Goal: Find specific page/section: Find specific page/section

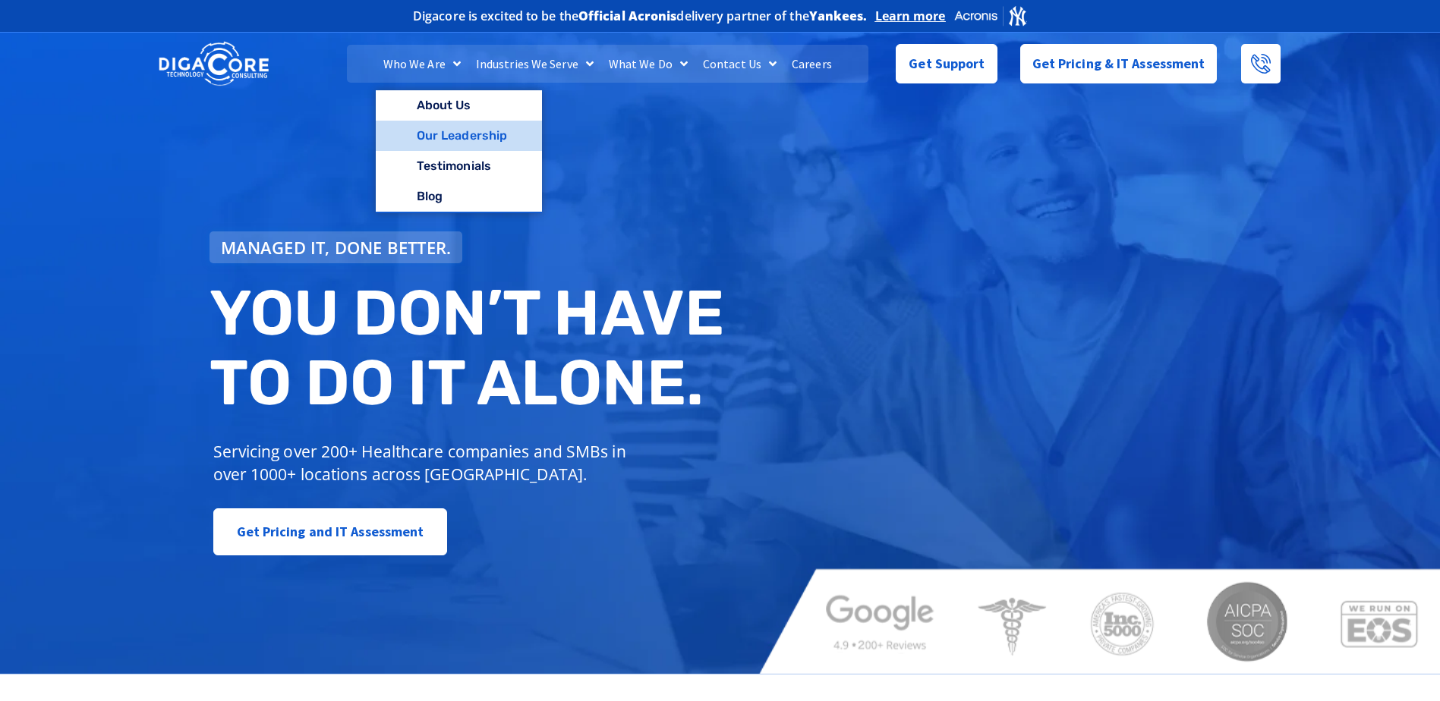
click at [450, 134] on link "Our Leadership" at bounding box center [459, 136] width 166 height 30
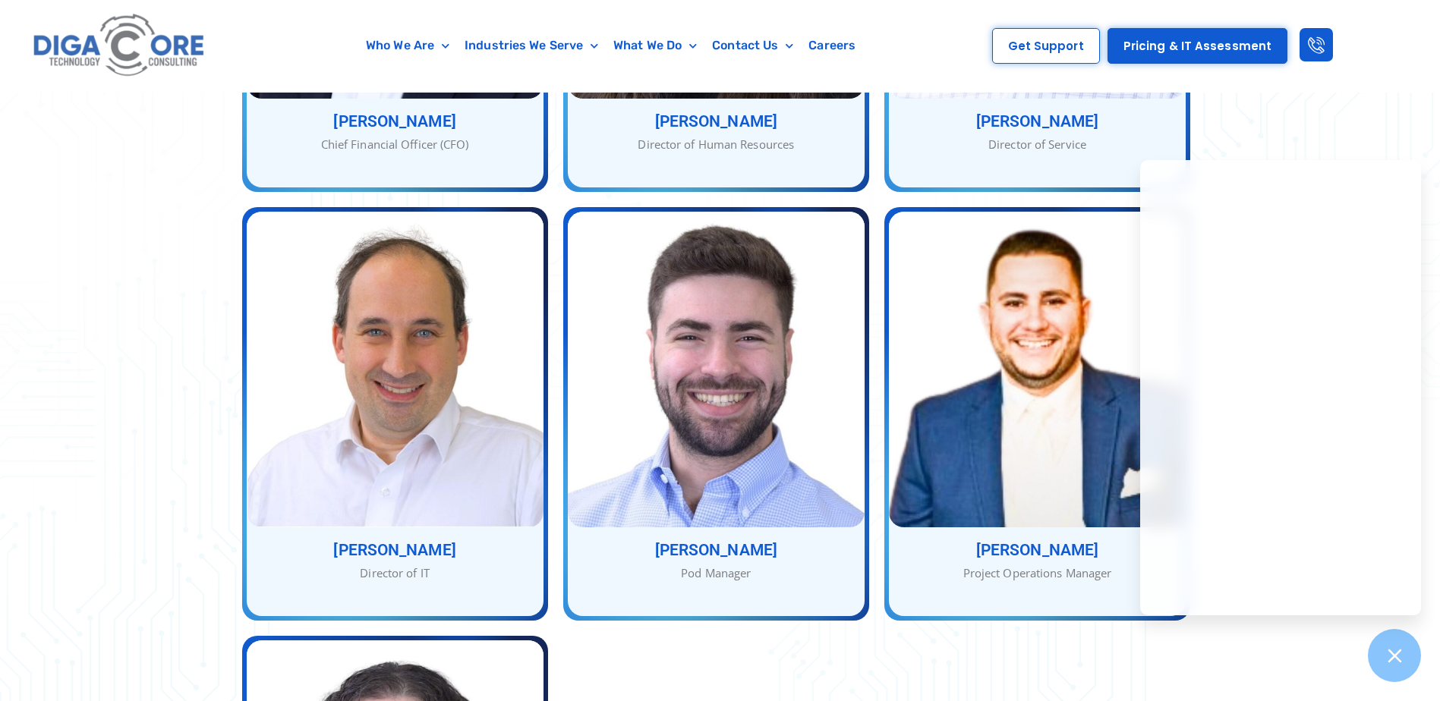
scroll to position [1366, 0]
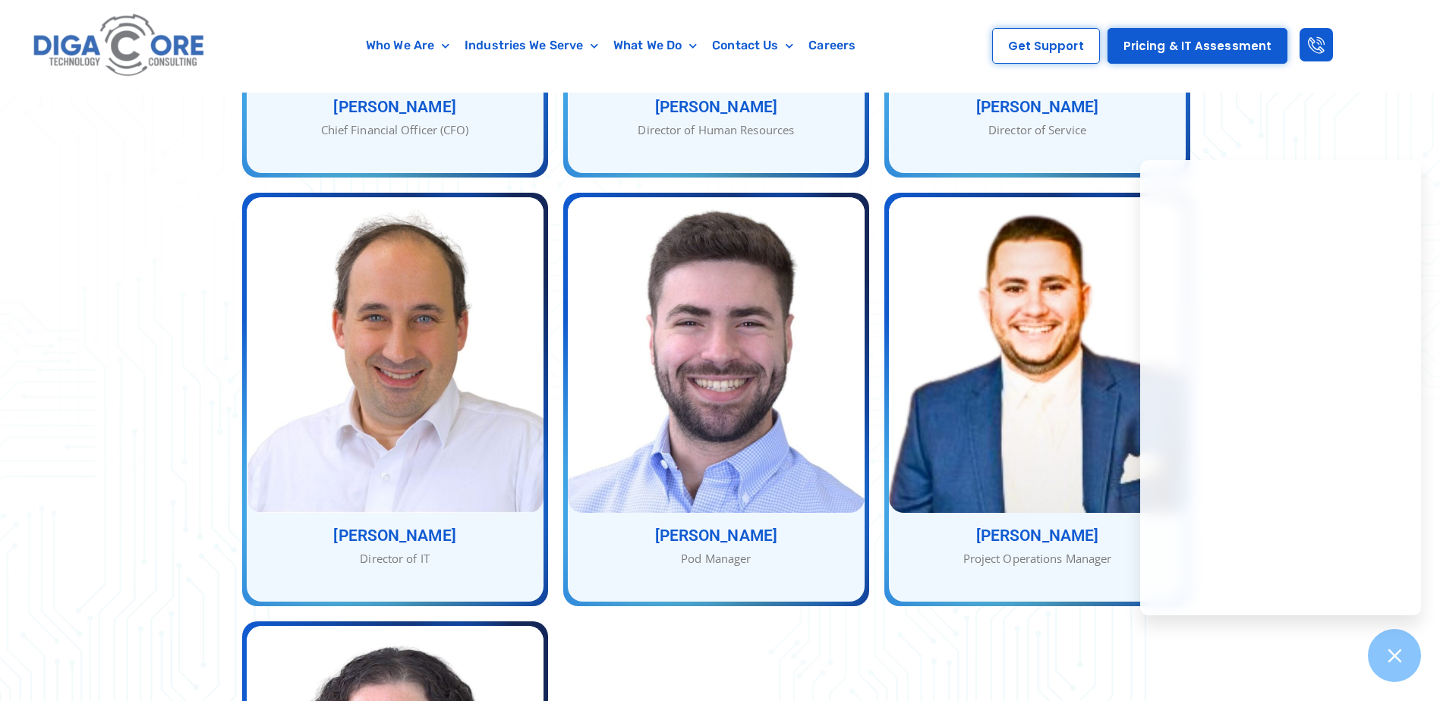
click at [1006, 618] on div "Abe Kramer Chief Executive Officer (CEO) Abe Kramer As the CEO of Digacore , Ab…" at bounding box center [719, 185] width 971 height 1715
click at [1396, 99] on div "Our Service Team With many combined years of experience, Nathan, Abe, and Jacob…" at bounding box center [720, 92] width 1440 height 2038
click at [1400, 669] on div at bounding box center [1394, 655] width 55 height 55
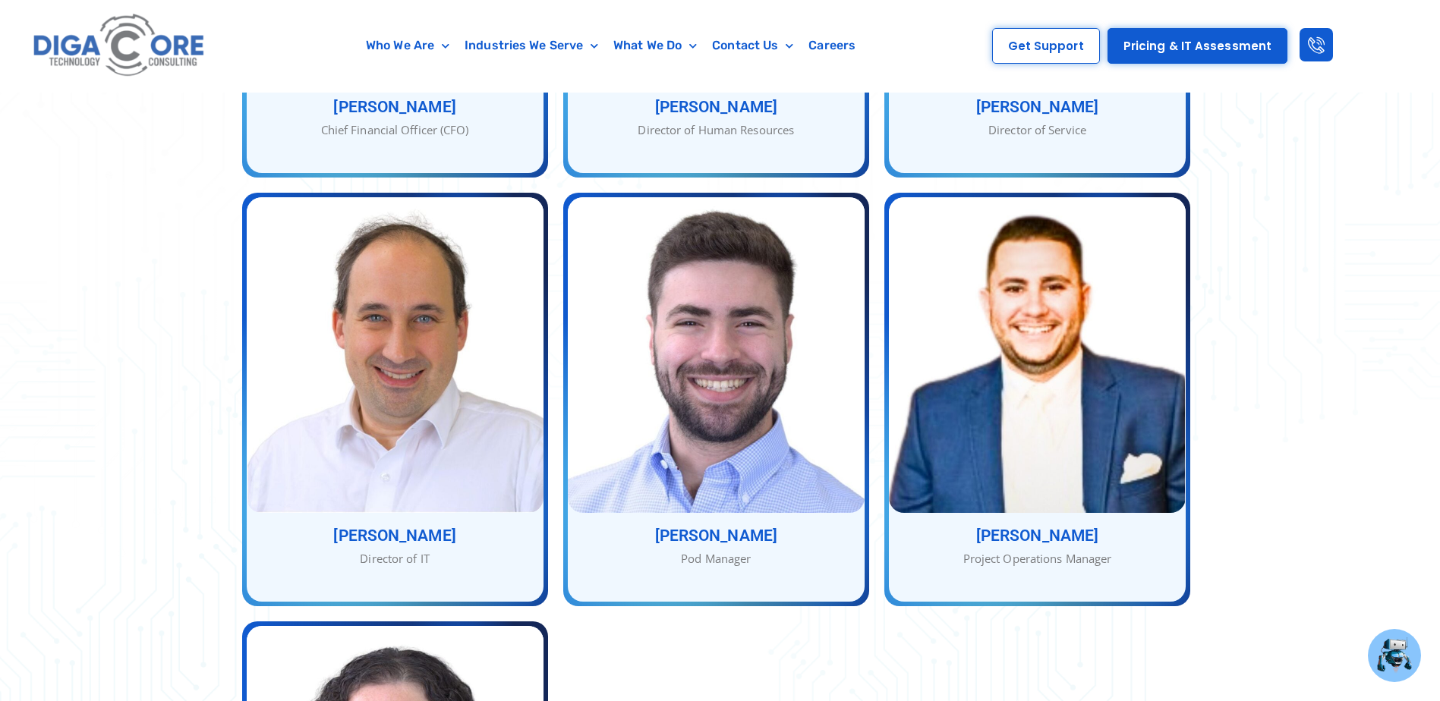
click at [1298, 445] on div "Our Service Team With many combined years of experience, Nathan, Abe, and Jacob…" at bounding box center [720, 92] width 1440 height 2038
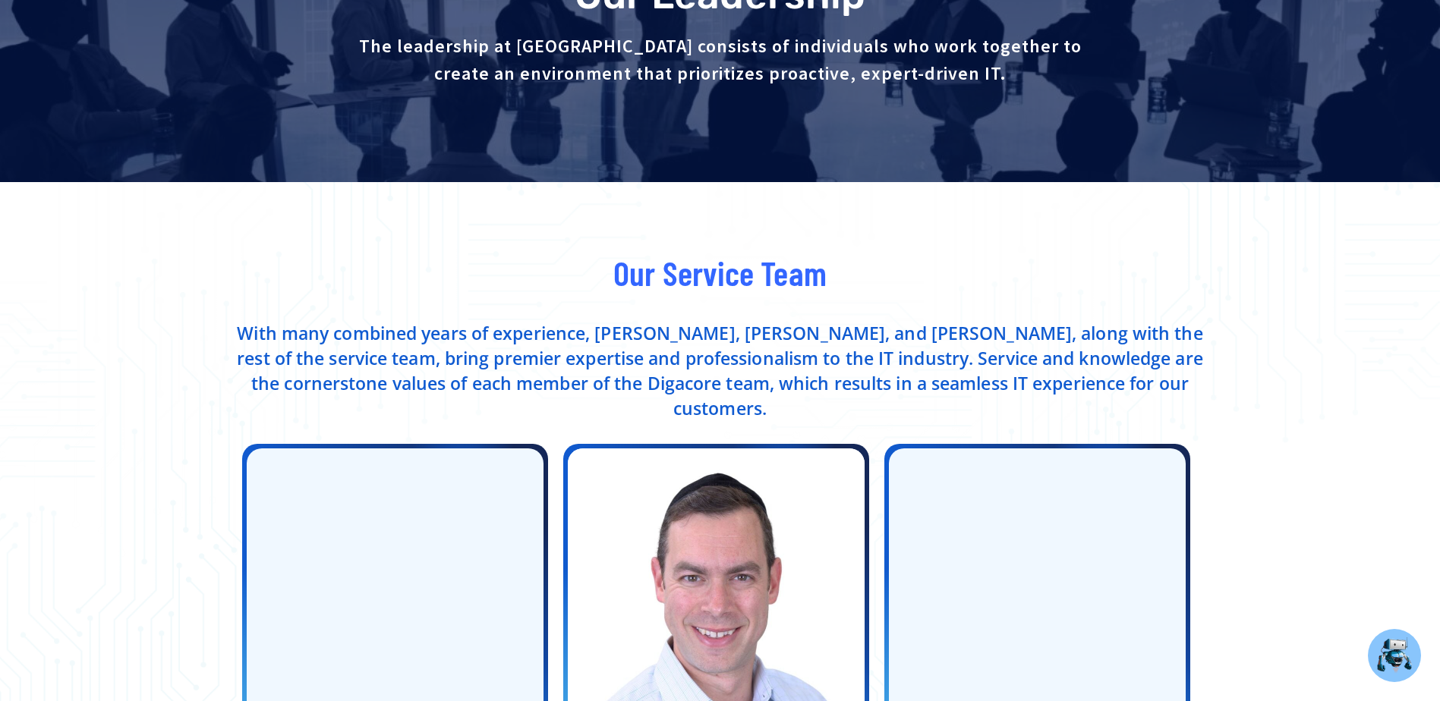
scroll to position [0, 0]
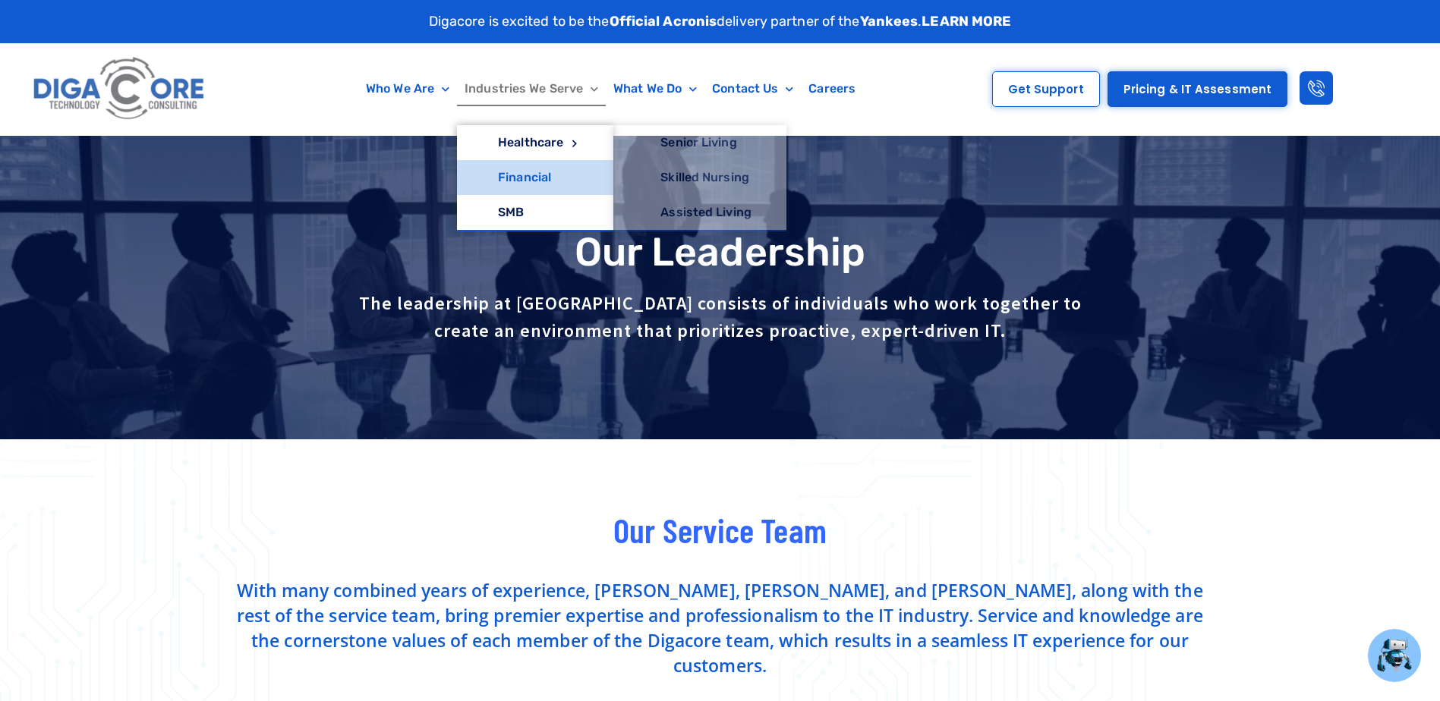
click at [527, 168] on link "Financial" at bounding box center [535, 177] width 156 height 35
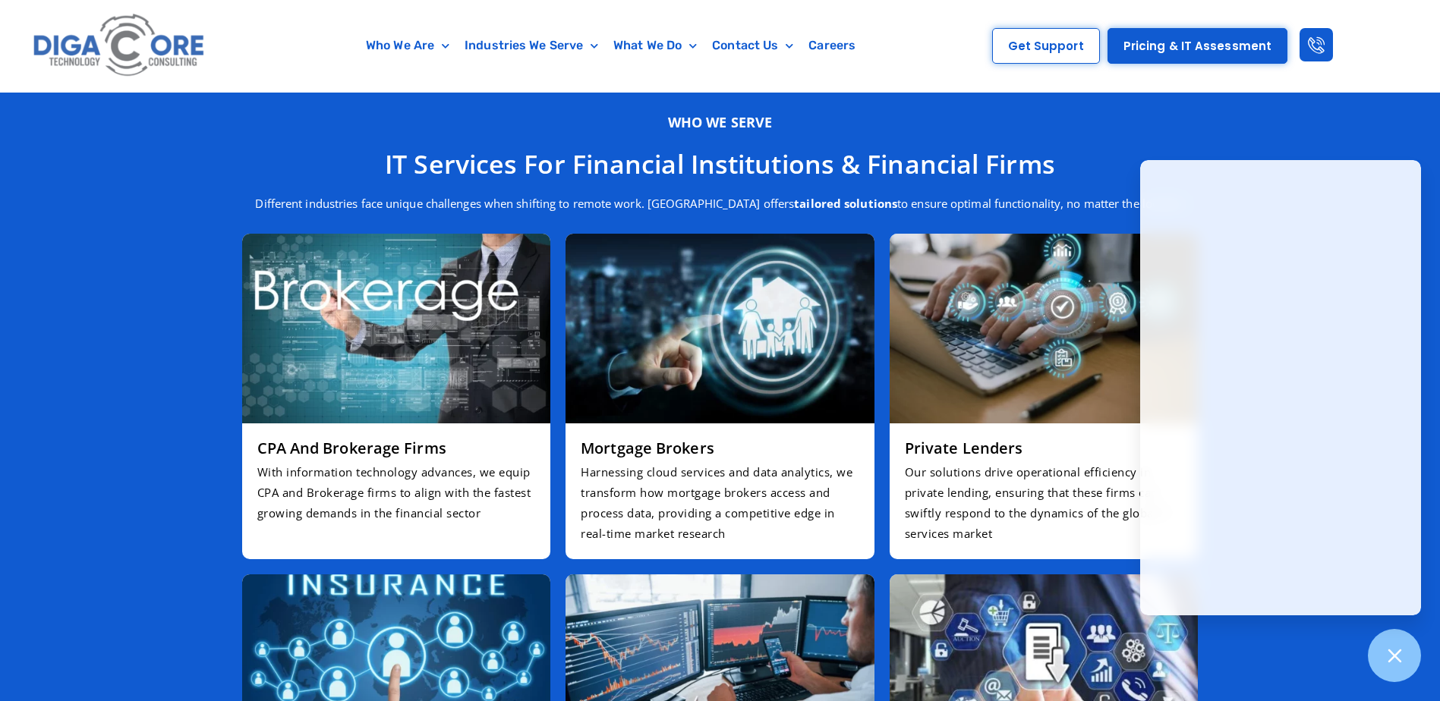
scroll to position [2884, 0]
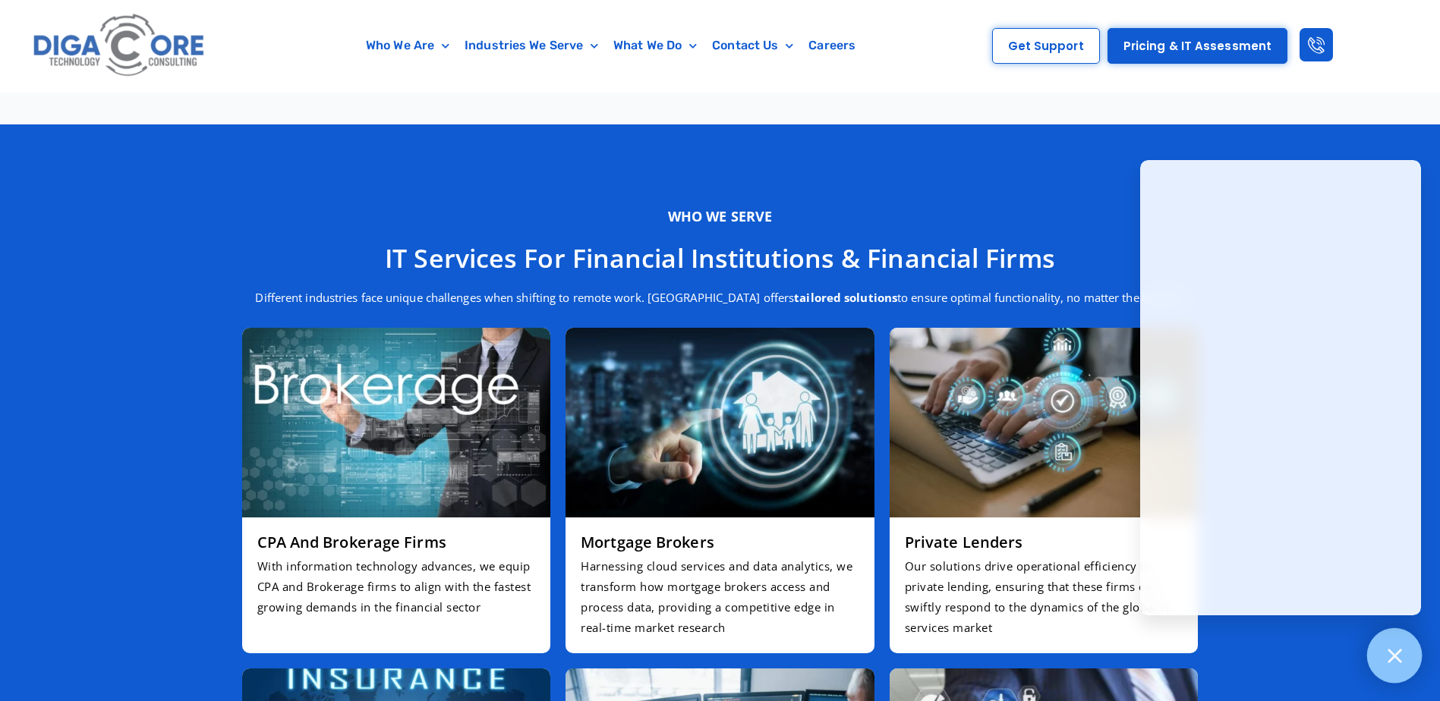
click at [1387, 652] on icon at bounding box center [1394, 656] width 20 height 20
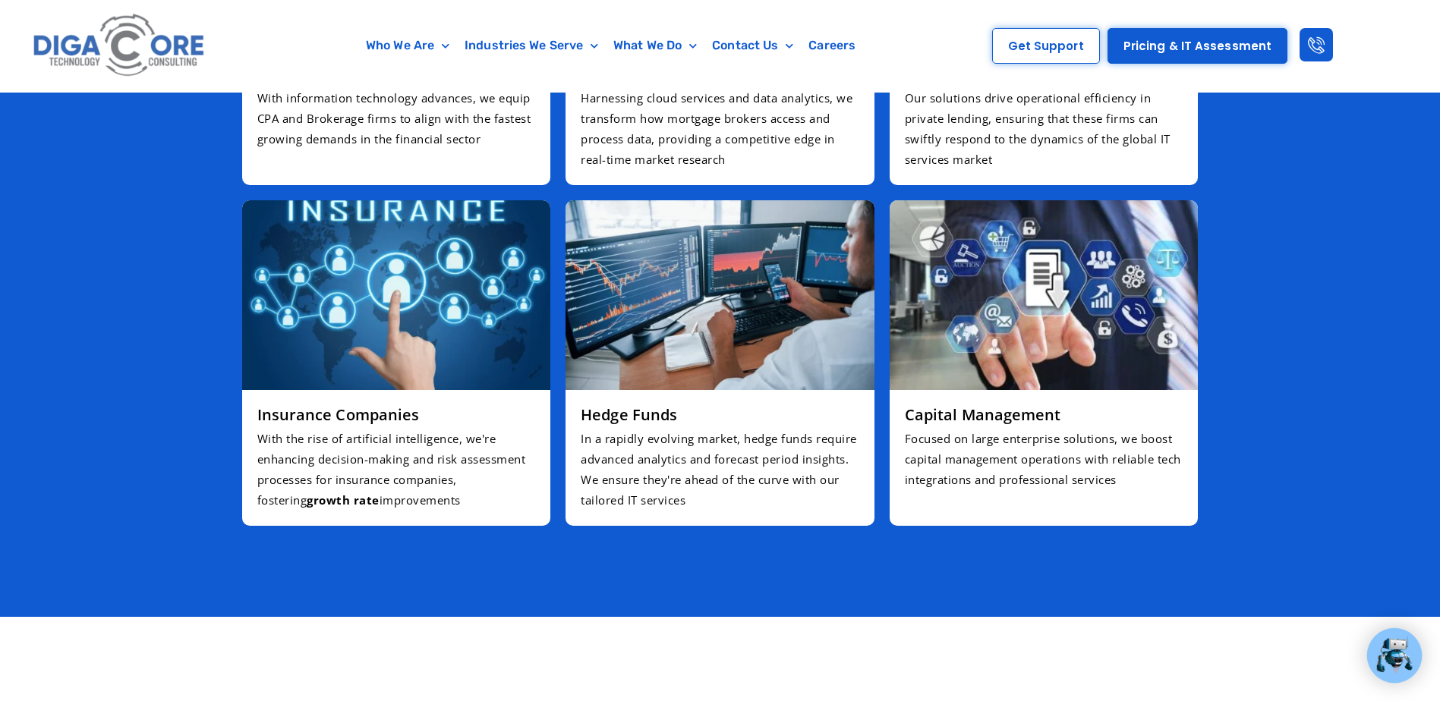
scroll to position [3415, 0]
